Goal: Task Accomplishment & Management: Complete application form

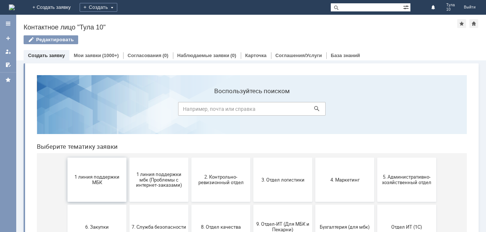
click at [100, 190] on button "1 линия поддержки МБК" at bounding box center [96, 180] width 59 height 44
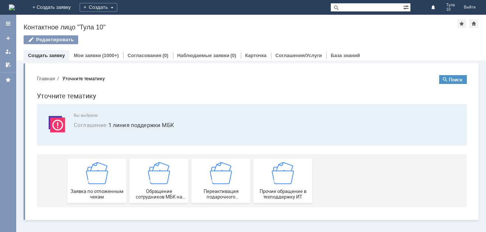
click at [100, 190] on span "Заявка по отложенным чекам" at bounding box center [97, 194] width 55 height 11
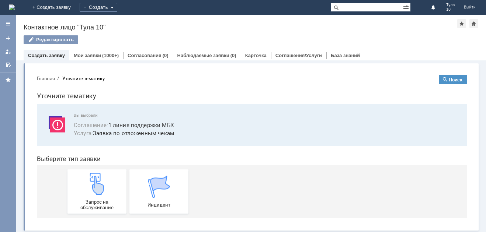
click at [100, 190] on img at bounding box center [97, 184] width 22 height 22
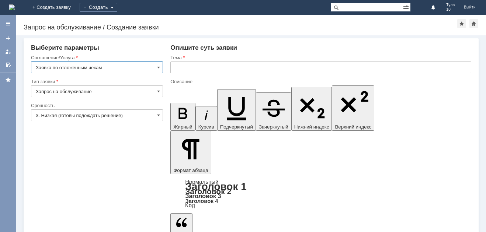
click at [195, 69] on input "text" at bounding box center [320, 68] width 301 height 12
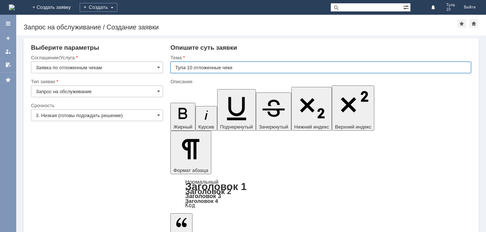
type input "Тула 10 отложенные чеки"
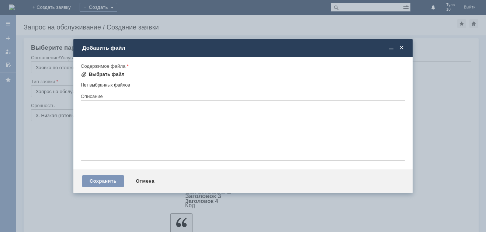
click at [98, 71] on div "Выбрать файл" at bounding box center [103, 74] width 44 height 9
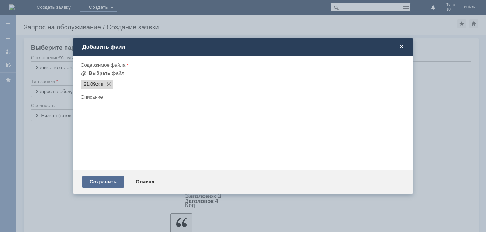
click at [114, 178] on div "Сохранить" at bounding box center [103, 182] width 42 height 12
